Goal: Information Seeking & Learning: Understand process/instructions

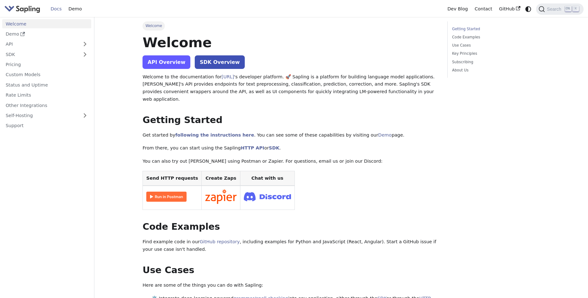
click at [170, 61] on link "API Overview" at bounding box center [166, 62] width 48 height 14
click at [511, 10] on link "GitHub" at bounding box center [509, 9] width 28 height 10
click at [21, 34] on use "Docs sidebar" at bounding box center [22, 34] width 4 height 4
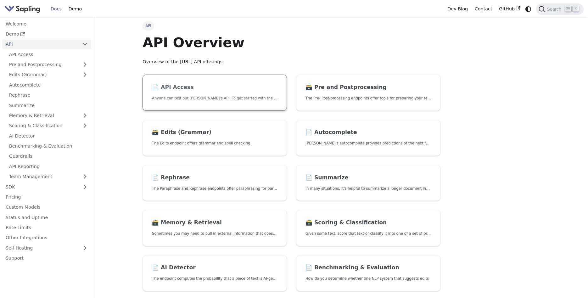
click at [250, 83] on link "📄️ API Access Anyone can test out [PERSON_NAME]'s API. To get started with the …" at bounding box center [214, 93] width 144 height 36
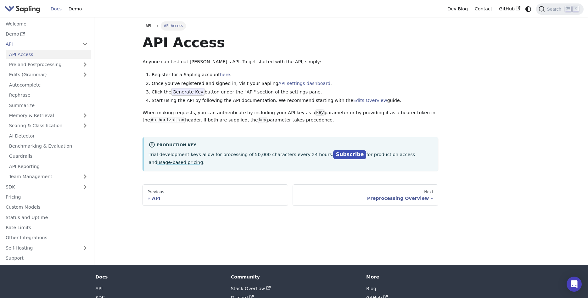
click at [185, 92] on span "Generate Key" at bounding box center [187, 92] width 33 height 8
click at [268, 71] on li "Register for a Sapling account here ." at bounding box center [295, 75] width 286 height 8
click at [333, 156] on link "Subscribe" at bounding box center [349, 154] width 33 height 9
